Goal: Information Seeking & Learning: Learn about a topic

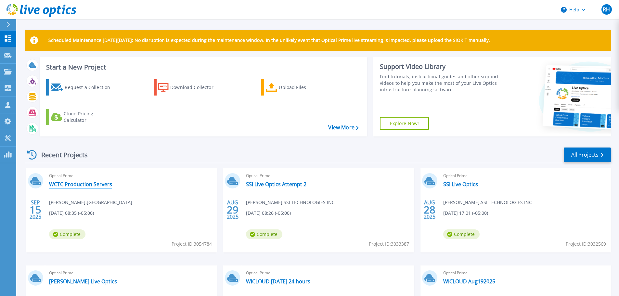
click at [63, 186] on link "WCTC Production Servers" at bounding box center [80, 184] width 63 height 6
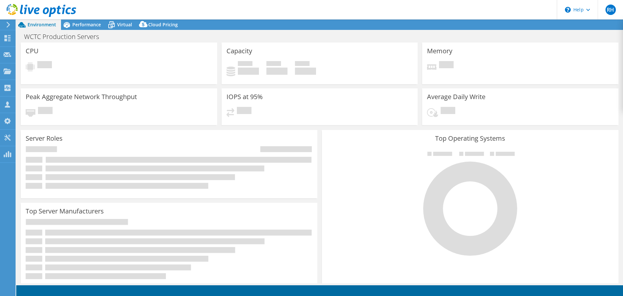
select select "USD"
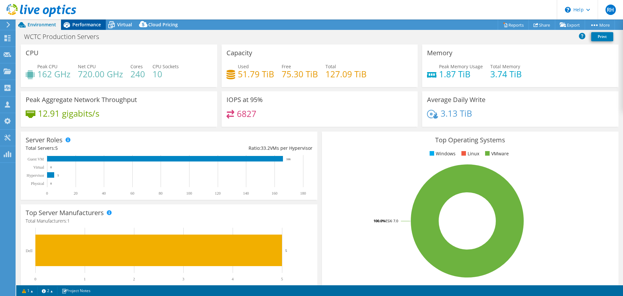
click at [82, 25] on span "Performance" at bounding box center [86, 24] width 29 height 6
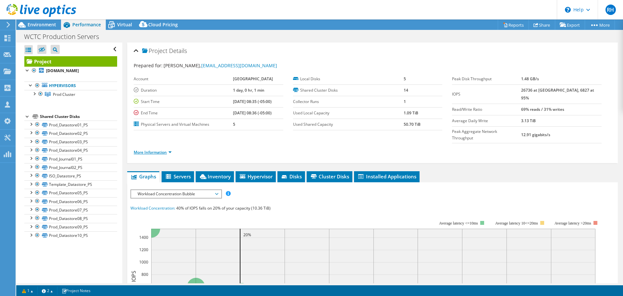
drag, startPoint x: 142, startPoint y: 151, endPoint x: 145, endPoint y: 154, distance: 4.4
click at [142, 151] on link "More Information" at bounding box center [153, 152] width 38 height 6
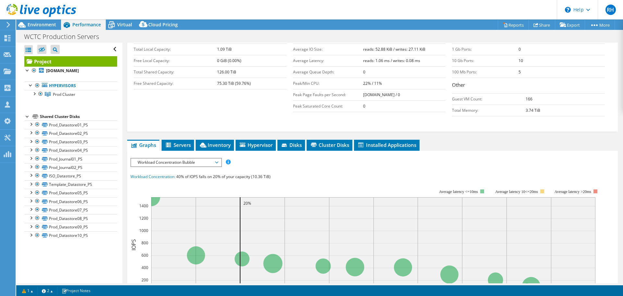
scroll to position [195, 0]
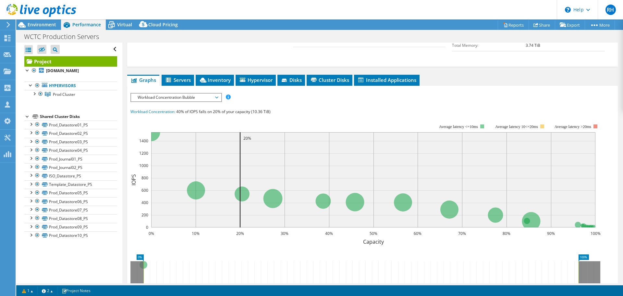
drag, startPoint x: 216, startPoint y: 97, endPoint x: 216, endPoint y: 100, distance: 3.6
click at [216, 97] on span "Workload Concentration Bubble" at bounding box center [175, 98] width 83 height 8
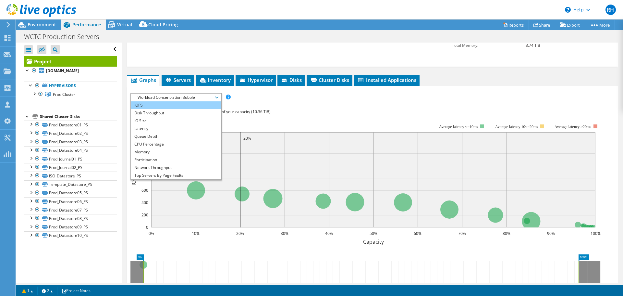
click at [166, 108] on li "IOPS" at bounding box center [176, 105] width 90 height 8
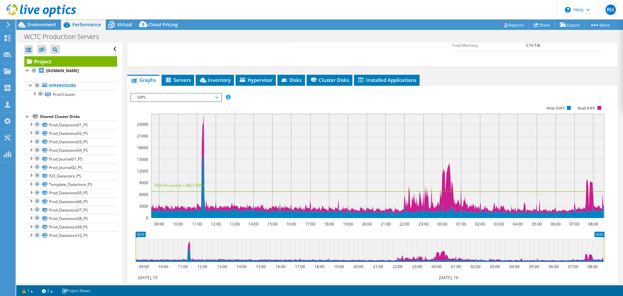
click at [319, 102] on div at bounding box center [373, 204] width 485 height 222
click at [188, 97] on span "IOPS" at bounding box center [175, 98] width 83 height 8
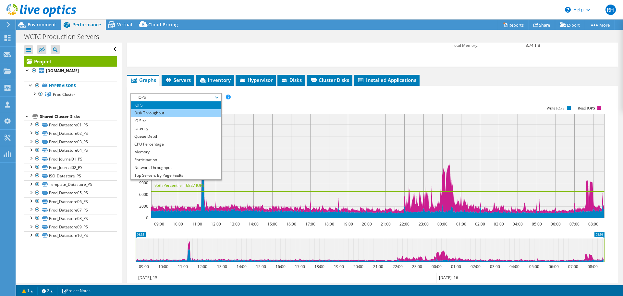
drag, startPoint x: 177, startPoint y: 113, endPoint x: 185, endPoint y: 111, distance: 8.4
click at [178, 113] on li "Disk Throughput" at bounding box center [176, 113] width 90 height 8
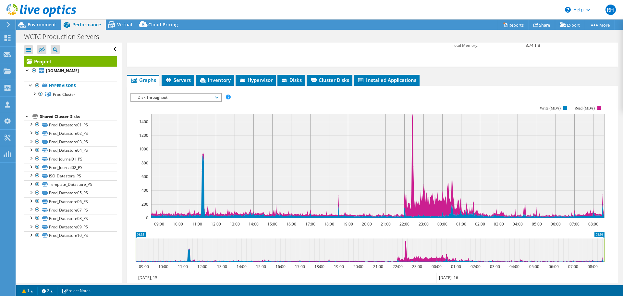
click at [297, 102] on section "Workload Concentration: 40% of IOPS falls on 20% of your capacity (10.36 TiB) 0…" at bounding box center [373, 204] width 485 height 215
click at [167, 96] on span "Disk Throughput" at bounding box center [175, 98] width 83 height 8
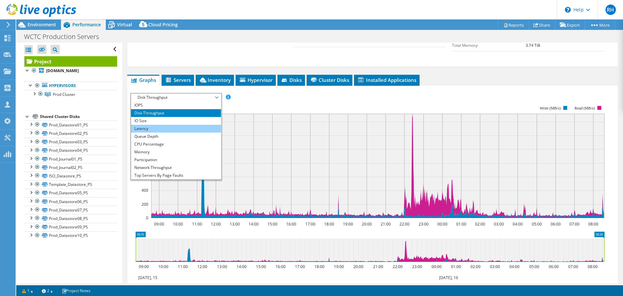
drag, startPoint x: 169, startPoint y: 132, endPoint x: 171, endPoint y: 129, distance: 3.8
click at [169, 132] on li "Latency" at bounding box center [176, 129] width 90 height 8
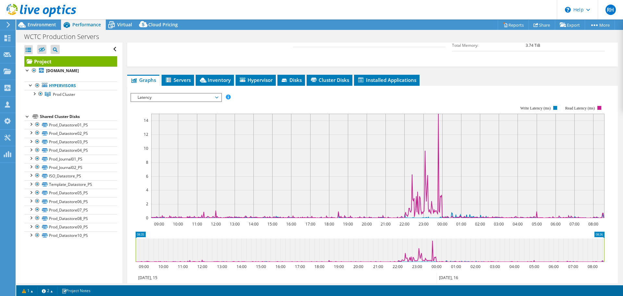
click at [294, 94] on div at bounding box center [373, 204] width 485 height 222
drag, startPoint x: 195, startPoint y: 97, endPoint x: 196, endPoint y: 107, distance: 9.8
click at [195, 97] on span "Latency" at bounding box center [175, 98] width 83 height 8
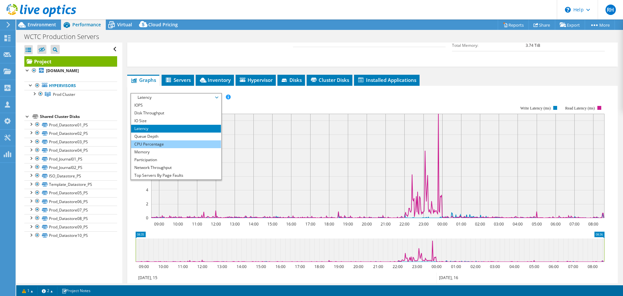
click at [177, 147] on li "CPU Percentage" at bounding box center [176, 144] width 90 height 8
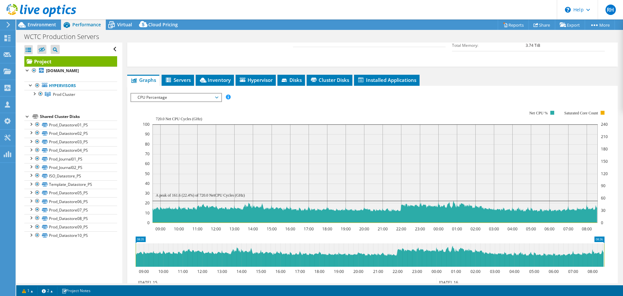
click at [495, 97] on div "IOPS Disk Throughput IO Size Latency Queue Depth CPU Percentage Memory Page Fau…" at bounding box center [373, 97] width 485 height 9
click at [198, 98] on span "CPU Percentage" at bounding box center [175, 98] width 83 height 8
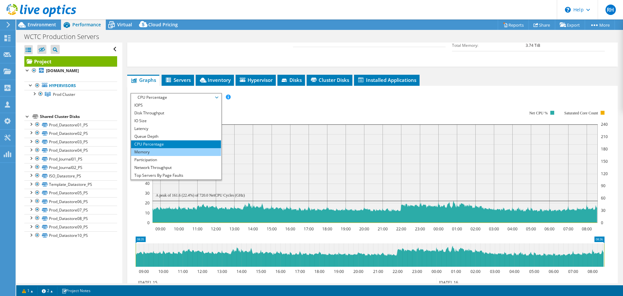
click at [179, 151] on li "Memory" at bounding box center [176, 152] width 90 height 8
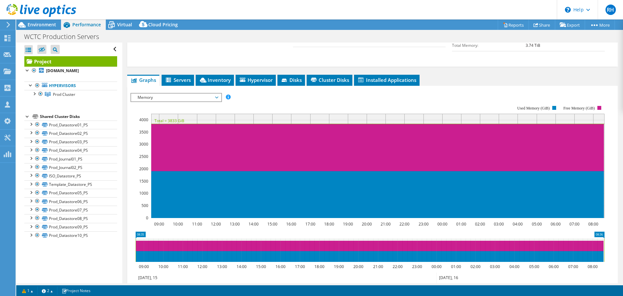
click at [269, 97] on section "Workload Concentration: 40% of IOPS falls on 20% of your capacity (10.36 TiB) 0…" at bounding box center [373, 204] width 485 height 215
click at [218, 97] on span "Memory" at bounding box center [175, 98] width 83 height 8
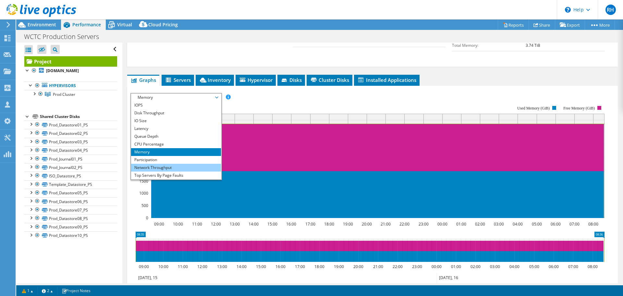
click at [181, 167] on li "Network Throughput" at bounding box center [176, 168] width 90 height 8
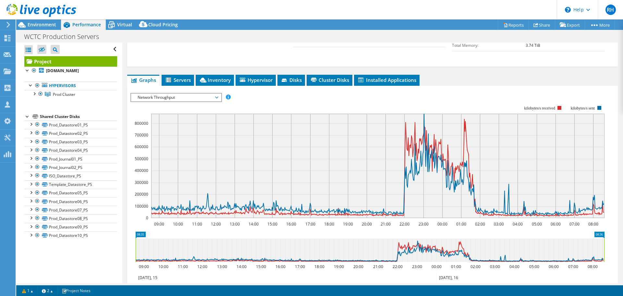
click at [370, 92] on div "IOPS Disk Throughput IO Size Latency Queue Depth CPU Percentage Memory Page Fau…" at bounding box center [373, 202] width 485 height 225
click at [122, 24] on span "Virtual" at bounding box center [124, 24] width 15 height 6
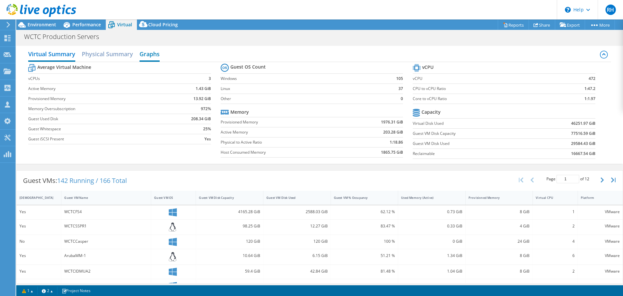
click at [149, 55] on h2 "Graphs" at bounding box center [150, 54] width 20 height 14
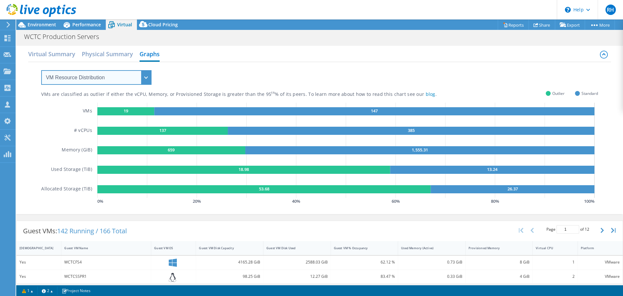
click at [72, 73] on select "VM Resource Distribution Provisioning Contrast Over Provisioning" at bounding box center [96, 77] width 110 height 15
select select "Over Provisioning"
click at [41, 70] on select "VM Resource Distribution Provisioning Contrast Over Provisioning" at bounding box center [96, 77] width 110 height 15
